Goal: Submit feedback/report problem

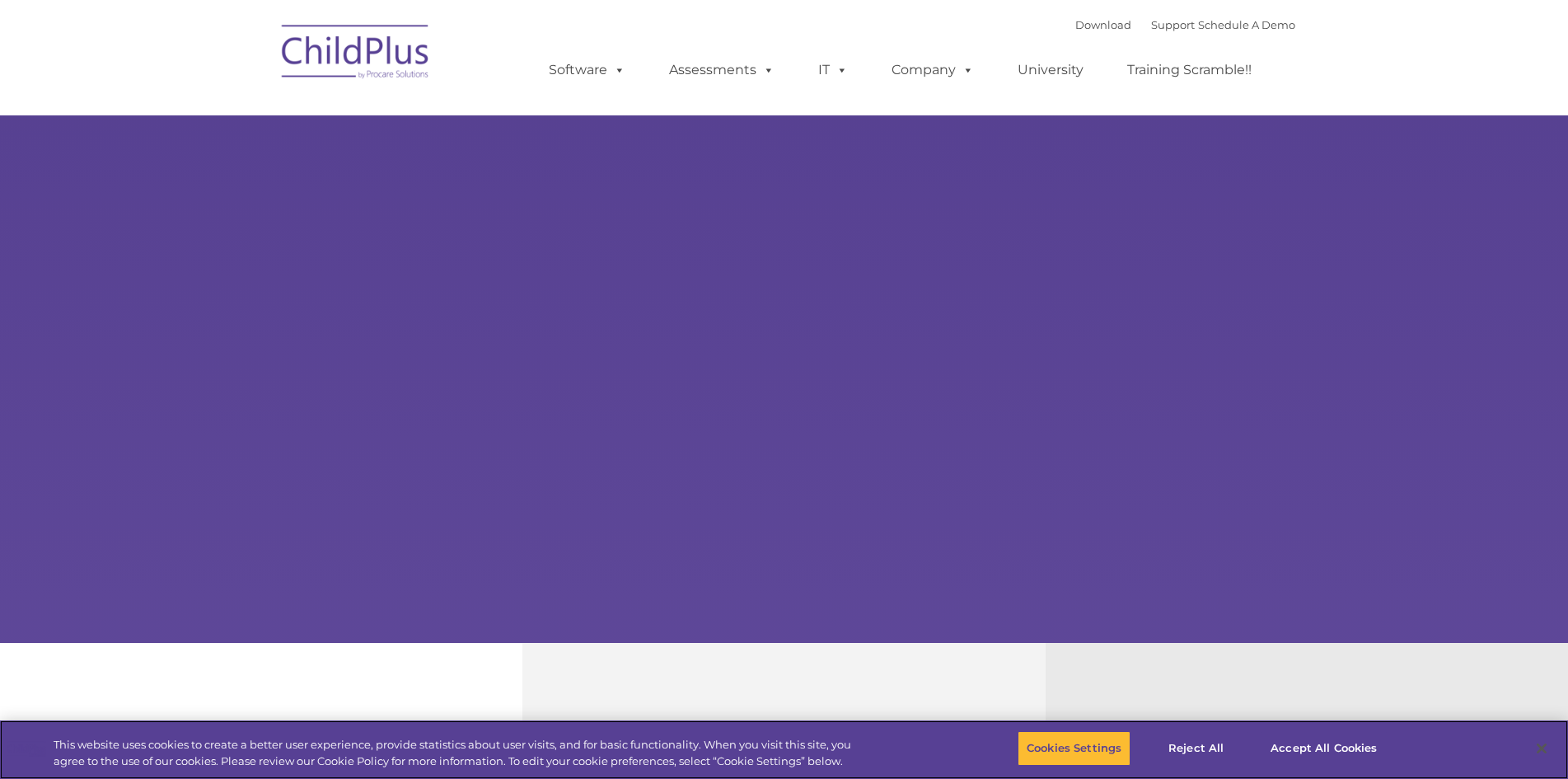
select select "MEDIUM"
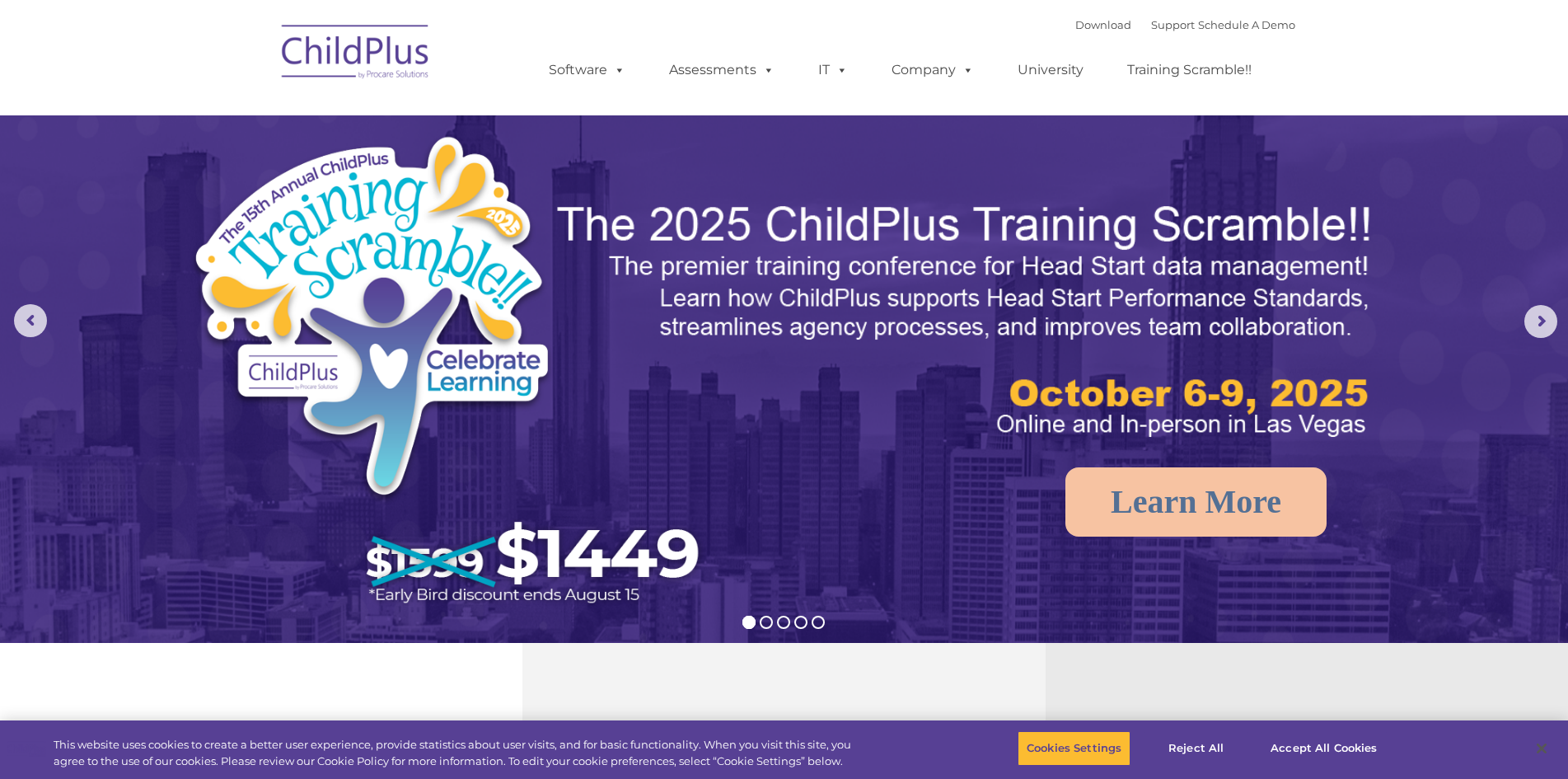
click at [388, 59] on img at bounding box center [356, 54] width 165 height 82
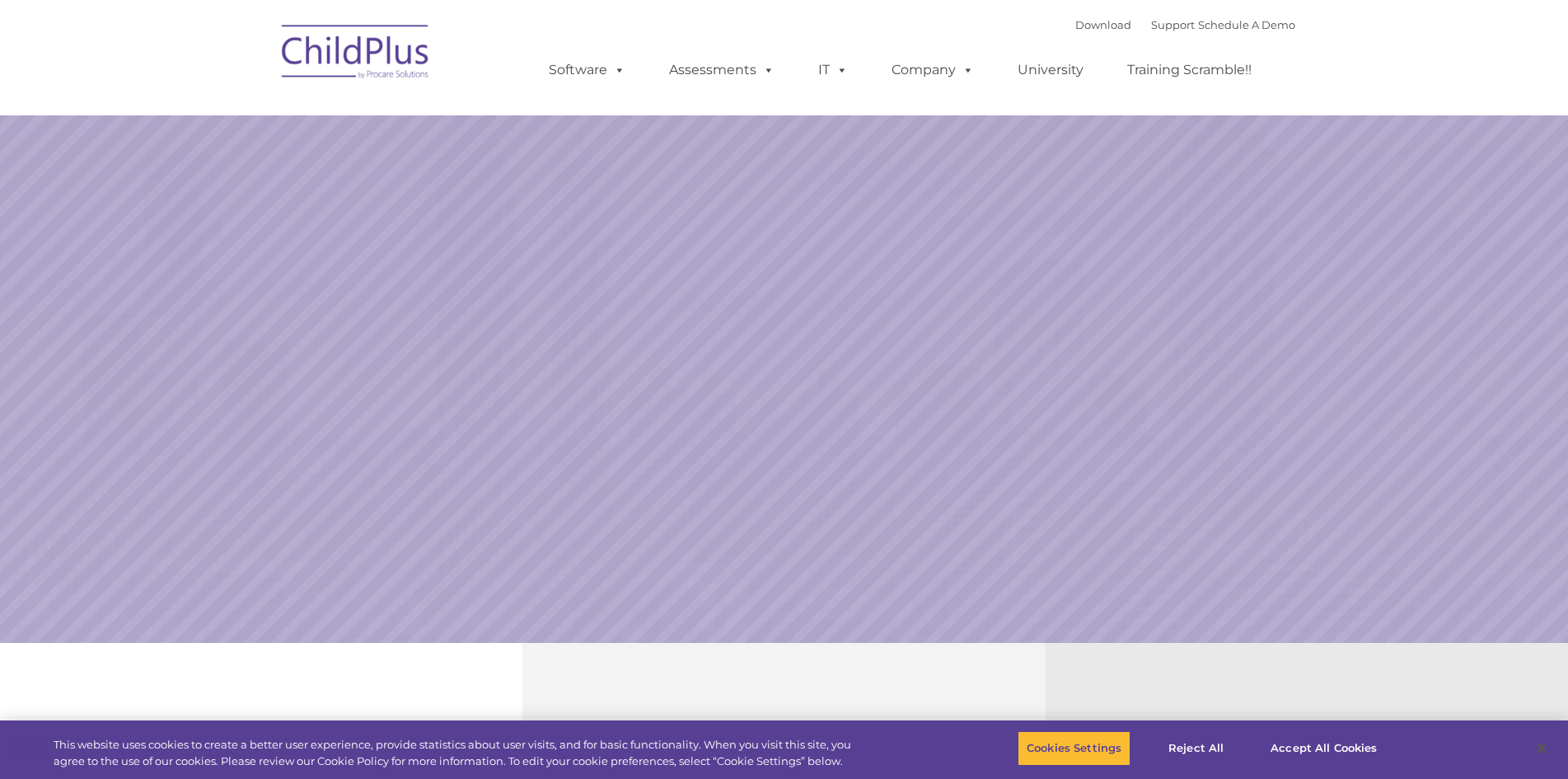
select select "MEDIUM"
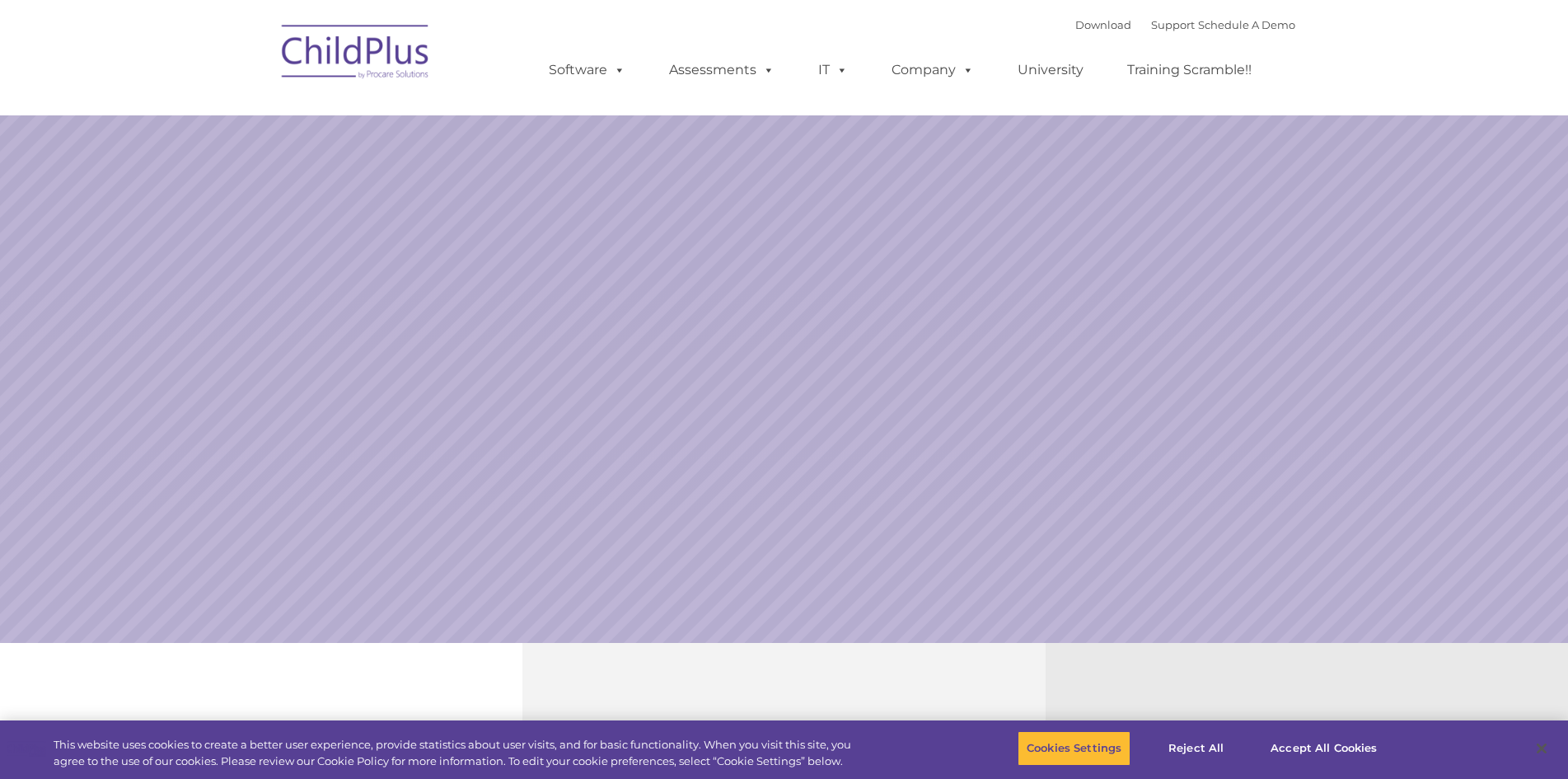
select select "MEDIUM"
